Goal: Information Seeking & Learning: Learn about a topic

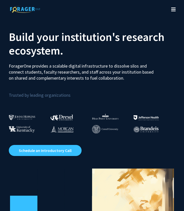
click at [175, 7] on icon "Toggle navigation" at bounding box center [173, 9] width 5 height 5
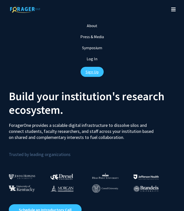
click at [93, 69] on link "Sign Up" at bounding box center [92, 72] width 23 height 10
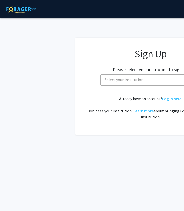
click at [141, 81] on span "Select your institution" at bounding box center [124, 79] width 39 height 5
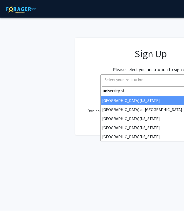
type input "university of"
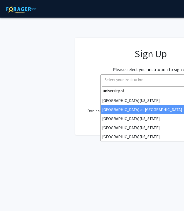
select select "18"
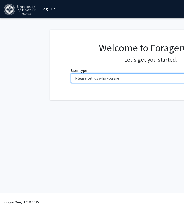
select select "1: undergrad"
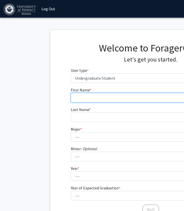
click at [111, 100] on input "First Name * required" at bounding box center [151, 98] width 160 height 10
type input "[PERSON_NAME]"
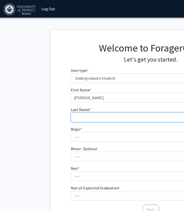
click at [106, 116] on input "Last Name * required" at bounding box center [151, 117] width 160 height 10
type input "[PERSON_NAME]"
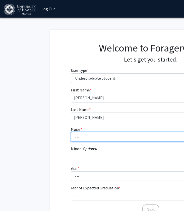
select select "82: 1464"
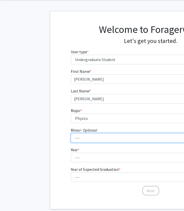
scroll to position [19, 0]
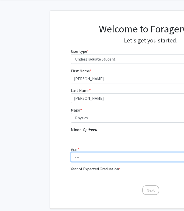
select select "3: junior"
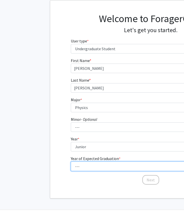
select select "4: 2028"
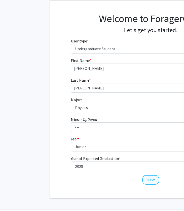
click at [153, 180] on button "Next" at bounding box center [150, 180] width 17 height 10
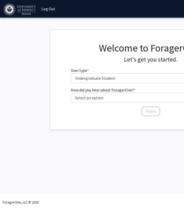
scroll to position [0, 0]
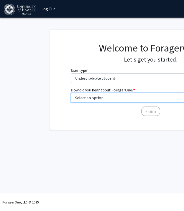
select select "2: faculty_recommendation"
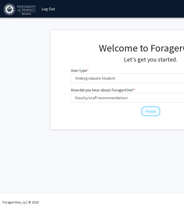
click at [153, 111] on button "Finish" at bounding box center [150, 111] width 19 height 10
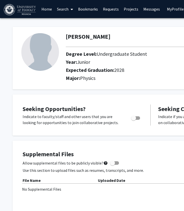
click at [127, 10] on link "Projects" at bounding box center [131, 9] width 20 height 18
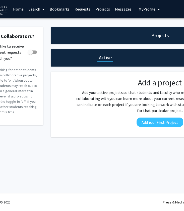
scroll to position [0, 21]
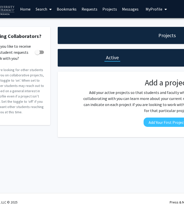
click at [42, 11] on link "Search" at bounding box center [43, 9] width 21 height 18
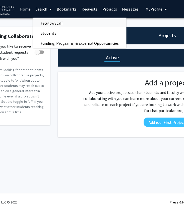
click at [59, 25] on span "Faculty/Staff" at bounding box center [51, 23] width 37 height 10
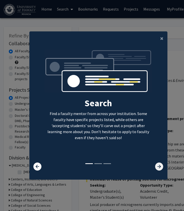
click at [159, 168] on icon at bounding box center [159, 166] width 8 height 8
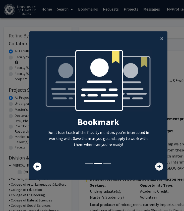
click at [159, 168] on icon at bounding box center [159, 166] width 8 height 8
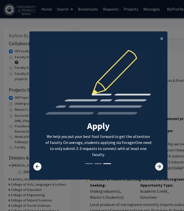
click at [159, 168] on icon at bounding box center [159, 166] width 8 height 8
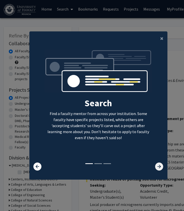
click at [159, 168] on icon at bounding box center [159, 166] width 8 height 8
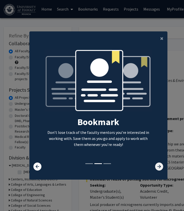
click at [159, 168] on icon at bounding box center [159, 166] width 8 height 8
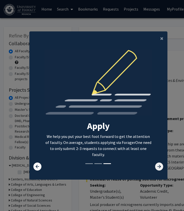
click at [159, 168] on icon at bounding box center [159, 166] width 8 height 8
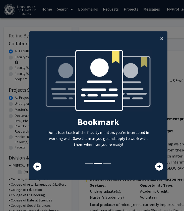
click at [163, 38] on span "×" at bounding box center [161, 38] width 3 height 8
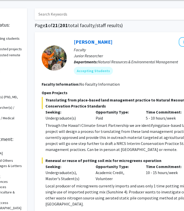
scroll to position [19, 0]
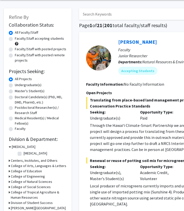
click at [15, 85] on label "Undergraduate(s)" at bounding box center [28, 84] width 27 height 5
click at [15, 85] on input "Undergraduate(s)" at bounding box center [16, 83] width 3 height 3
radio input "true"
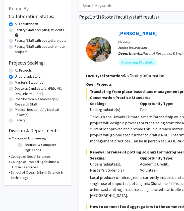
scroll to position [30, 0]
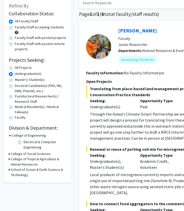
click at [34, 171] on h3 "School of Ocean & Earth Science & Technology" at bounding box center [39, 172] width 56 height 11
click at [40, 160] on h3 "College of Tropical Agriculture & Human Resources" at bounding box center [39, 161] width 56 height 11
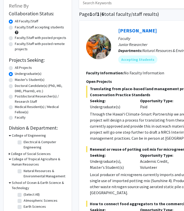
click at [41, 154] on h3 "College of Social Sciences" at bounding box center [31, 153] width 40 height 5
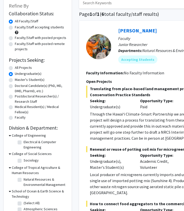
click at [37, 135] on h3 "College of Engineering" at bounding box center [29, 135] width 34 height 5
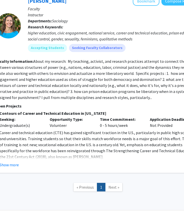
scroll to position [1954, 90]
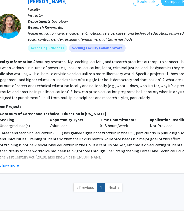
click at [112, 185] on span "Next »" at bounding box center [113, 187] width 11 height 5
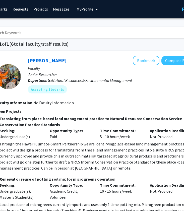
scroll to position [0, 90]
click at [97, 34] on input "Search Keywords" at bounding box center [87, 33] width 197 height 12
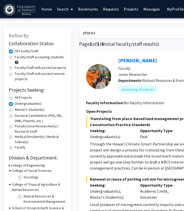
type input "physics"
radio input "true"
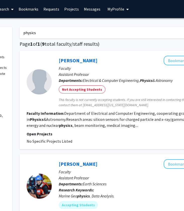
scroll to position [0, 59]
type input "p"
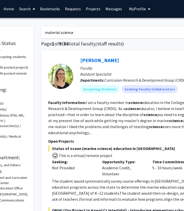
scroll to position [0, 0]
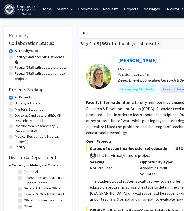
type input "m"
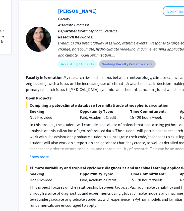
scroll to position [185, 60]
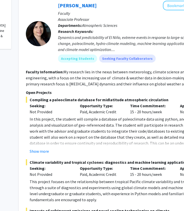
click at [49, 151] on div "Show more" at bounding box center [130, 151] width 200 height 6
click at [46, 151] on button "Show more" at bounding box center [39, 151] width 19 height 6
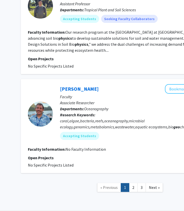
scroll to position [1289, 58]
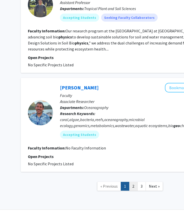
click at [134, 182] on link "2" at bounding box center [133, 186] width 9 height 9
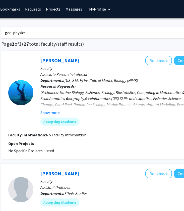
scroll to position [0, 78]
click at [165, 34] on input "geo-physics" at bounding box center [99, 33] width 197 height 12
type input "g"
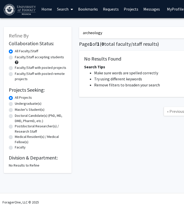
click at [128, 35] on input "archeology" at bounding box center [177, 33] width 197 height 12
type input "a"
paste input "Archeology"
type input "Archeology"
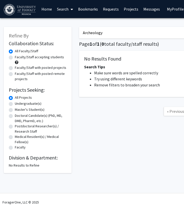
click at [15, 105] on label "Undergraduate(s)" at bounding box center [28, 103] width 27 height 5
click at [15, 104] on input "Undergraduate(s)" at bounding box center [16, 102] width 3 height 3
radio input "true"
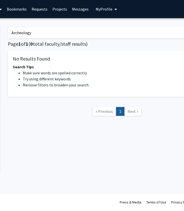
scroll to position [0, 69]
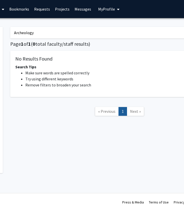
click at [112, 34] on input "Archeology" at bounding box center [108, 33] width 197 height 12
type input "A"
click at [113, 36] on input "Search Keywords" at bounding box center [108, 33] width 197 height 12
type input "materials"
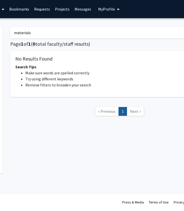
radio input "true"
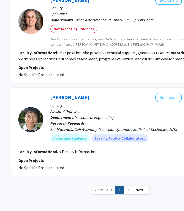
scroll to position [852, 68]
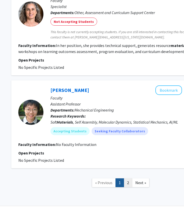
click at [129, 178] on link "2" at bounding box center [128, 182] width 9 height 9
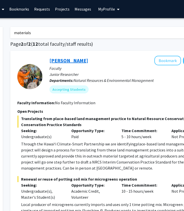
scroll to position [0, 69]
click at [72, 36] on input "materials" at bounding box center [108, 33] width 197 height 12
type input "m"
type input "nano tech"
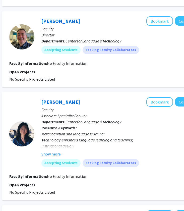
scroll to position [713, 76]
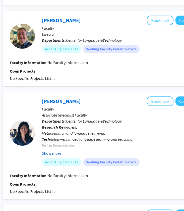
click at [59, 150] on button "Show more" at bounding box center [51, 153] width 19 height 6
